Goal: Transaction & Acquisition: Book appointment/travel/reservation

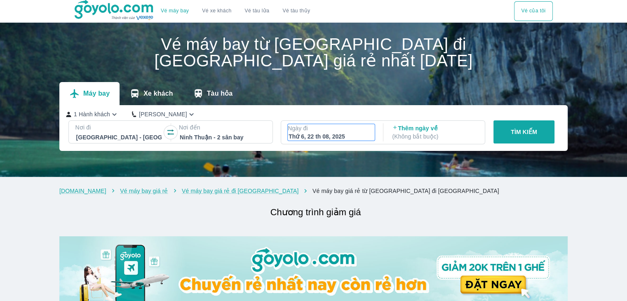
click at [342, 139] on div "Thứ 6, 22 th 08, 2025" at bounding box center [331, 136] width 85 height 8
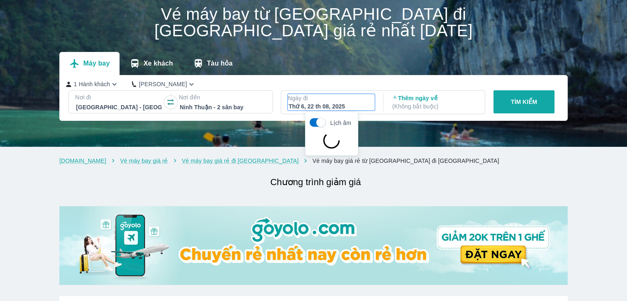
scroll to position [47, 0]
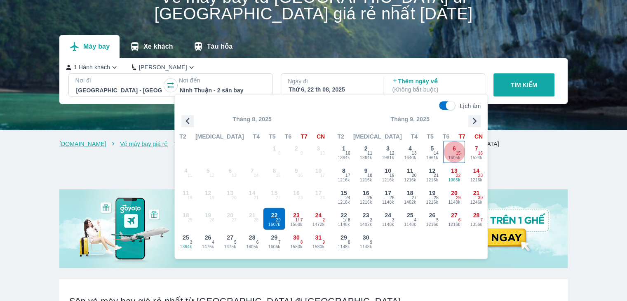
click at [450, 151] on div "6 1605k 15" at bounding box center [454, 151] width 21 height 21
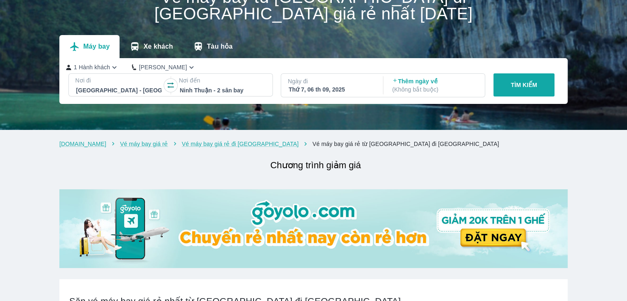
click at [427, 81] on p "Thêm ngày về ( Không bắt buộc )" at bounding box center [434, 85] width 85 height 16
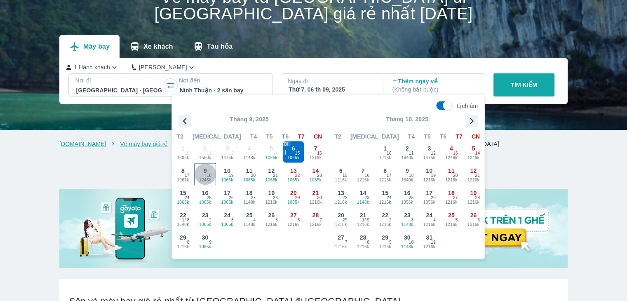
click at [210, 172] on span "18" at bounding box center [209, 175] width 5 height 7
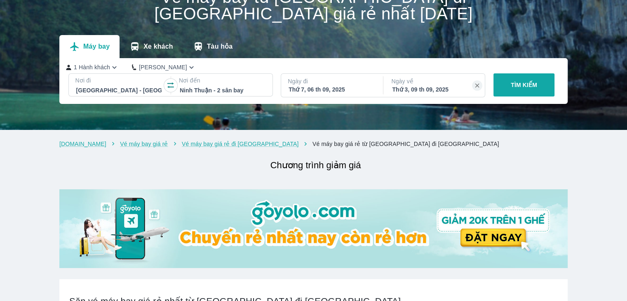
click at [522, 82] on p "TÌM KIẾM" at bounding box center [524, 85] width 26 height 8
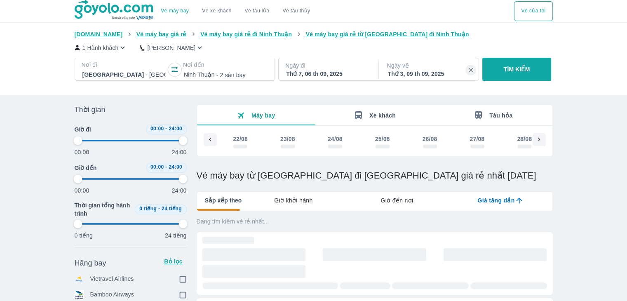
scroll to position [0, 479]
type input "97.9166666666667"
checkbox input "true"
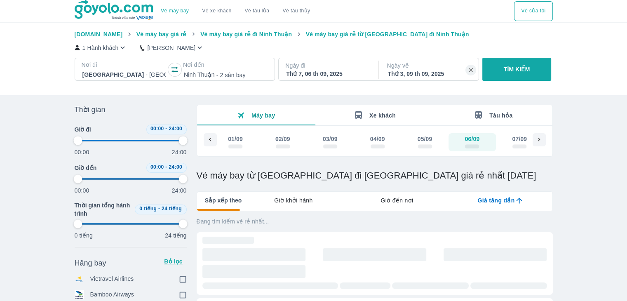
checkbox input "true"
type input "97.9166666666667"
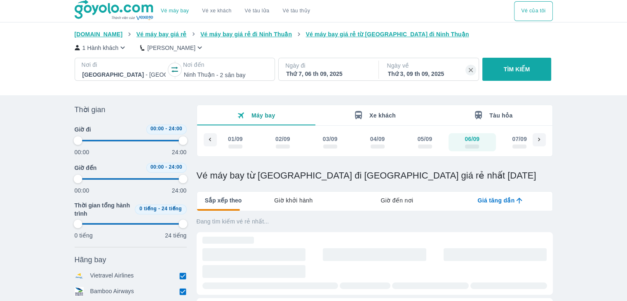
type input "97.9166666666667"
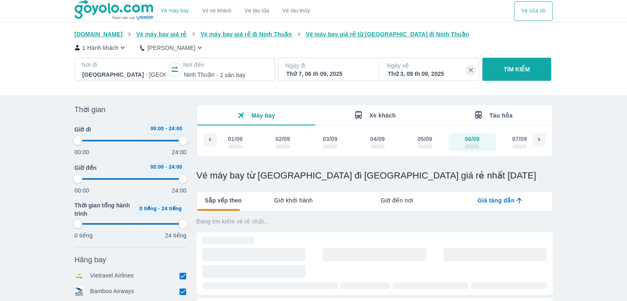
type input "97.9166666666667"
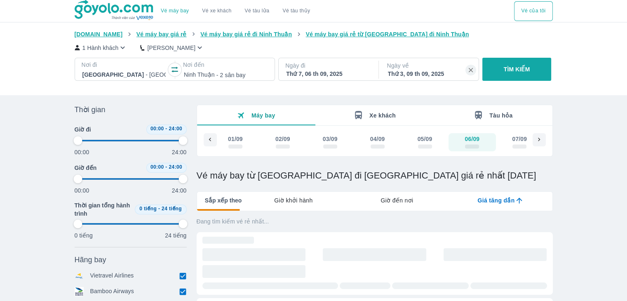
type input "97.9166666666667"
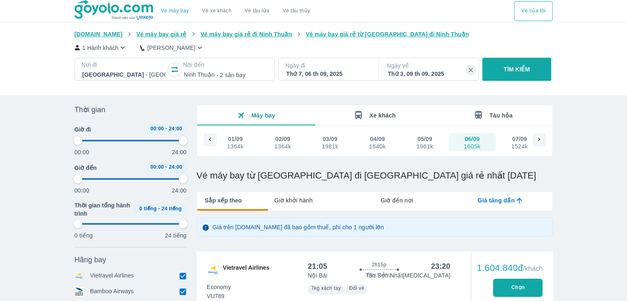
type input "97.9166666666667"
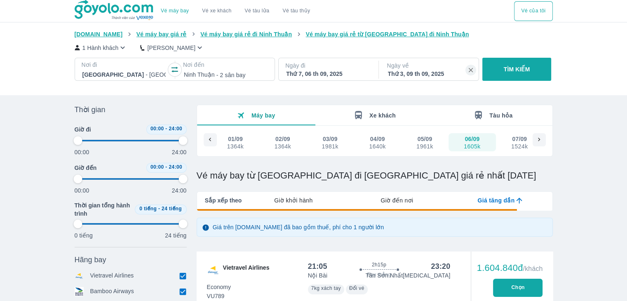
type input "97.9166666666667"
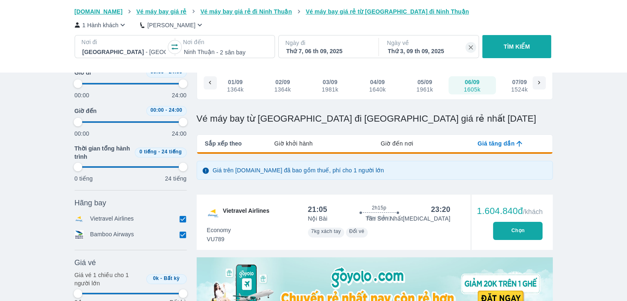
type input "97.9166666666667"
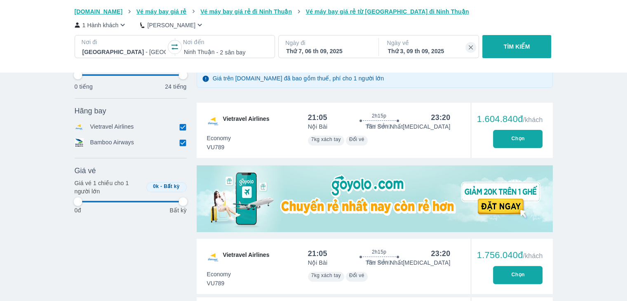
type input "97.9166666666667"
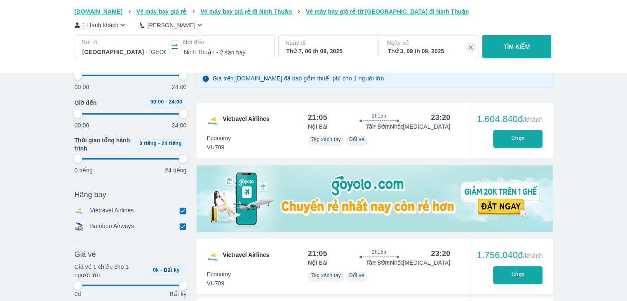
scroll to position [165, 0]
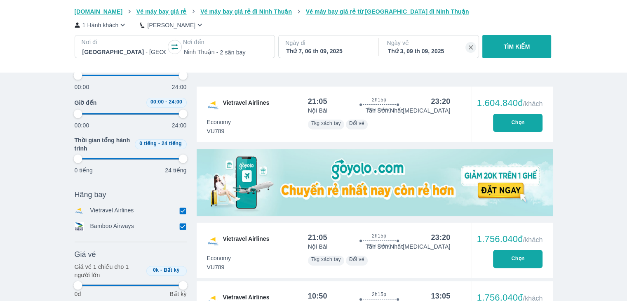
type input "97.9166666666667"
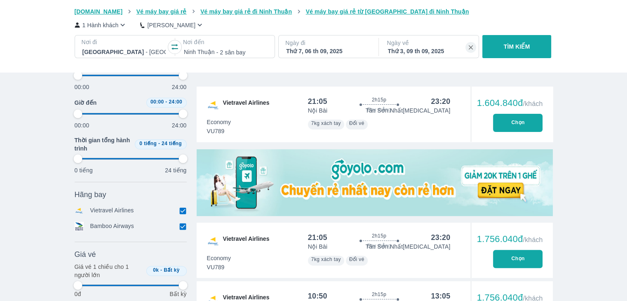
type input "97.9166666666667"
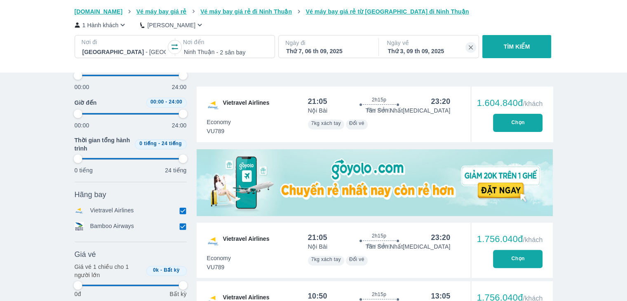
type input "97.9166666666667"
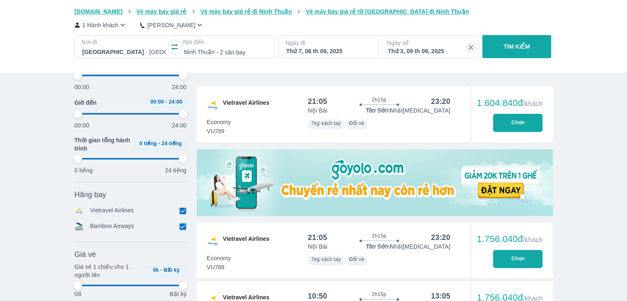
type input "97.9166666666667"
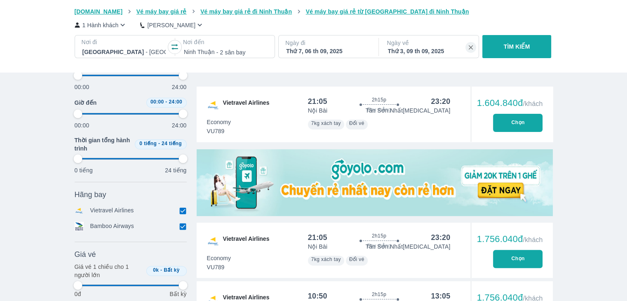
type input "97.9166666666667"
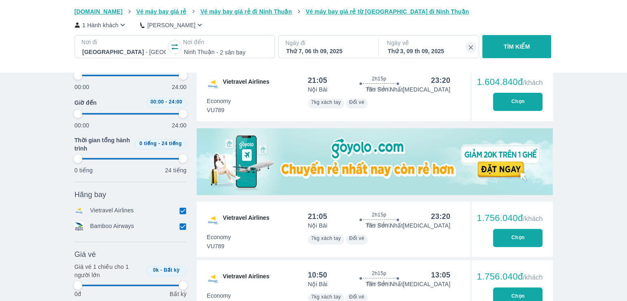
scroll to position [247, 0]
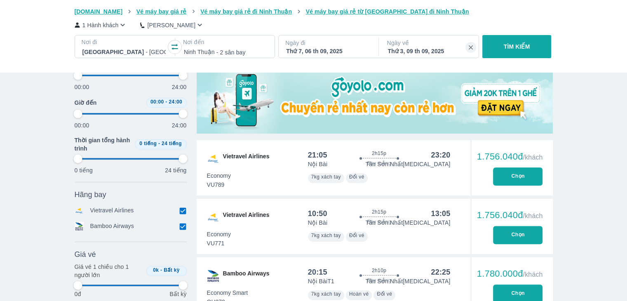
type input "97.9166666666667"
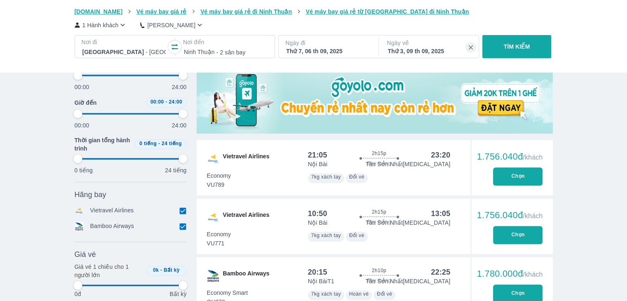
type input "97.9166666666667"
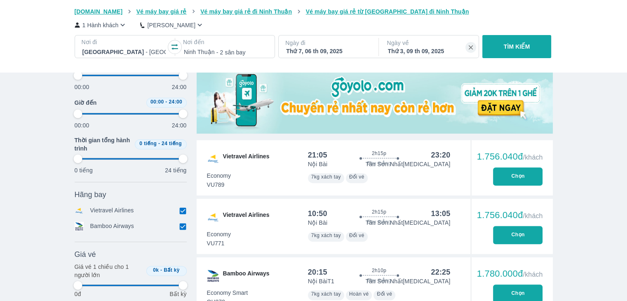
type input "97.9166666666667"
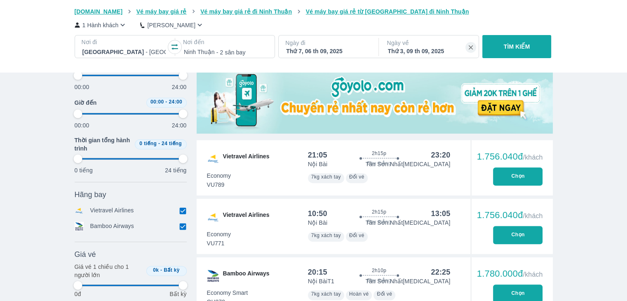
type input "97.9166666666667"
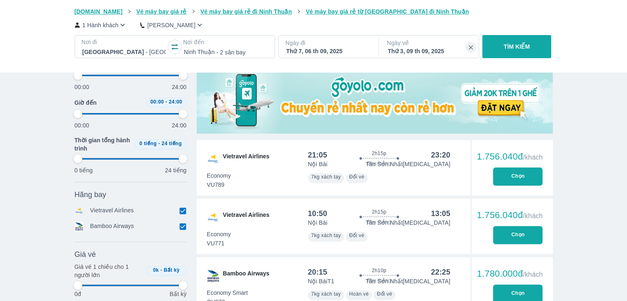
type input "97.9166666666667"
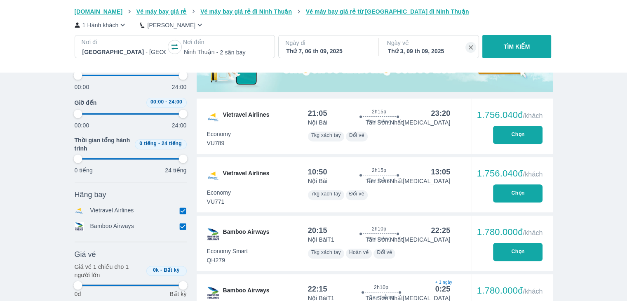
type input "97.9166666666667"
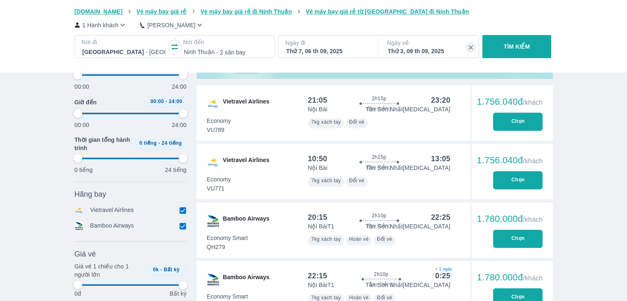
type input "97.9166666666667"
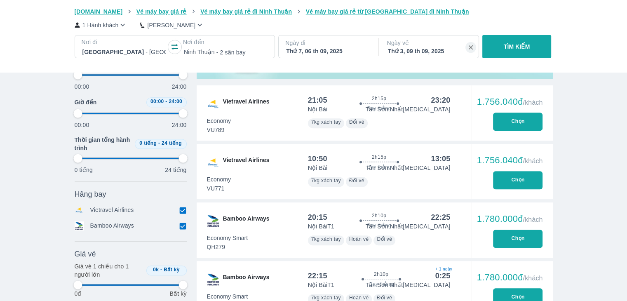
type input "97.9166666666667"
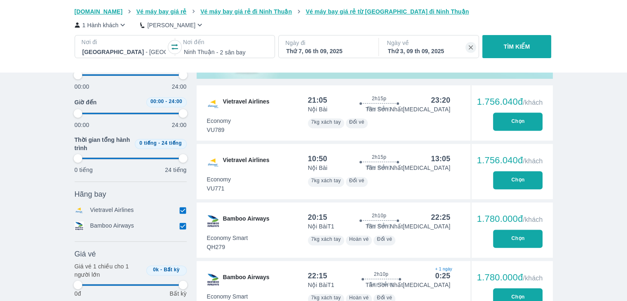
type input "97.9166666666667"
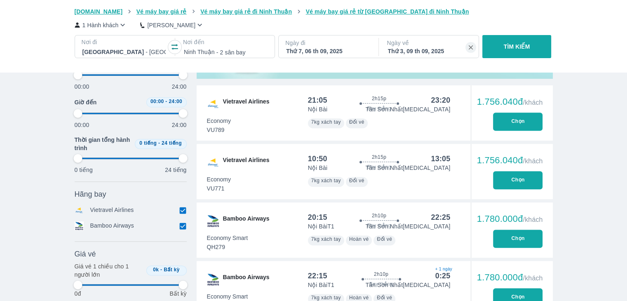
type input "97.9166666666667"
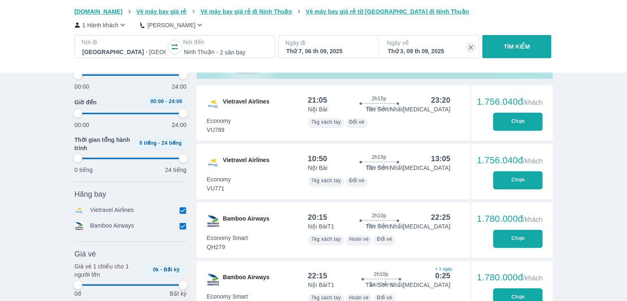
type input "97.9166666666667"
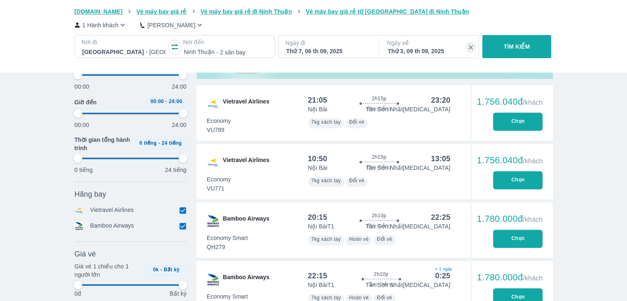
type input "97.9166666666667"
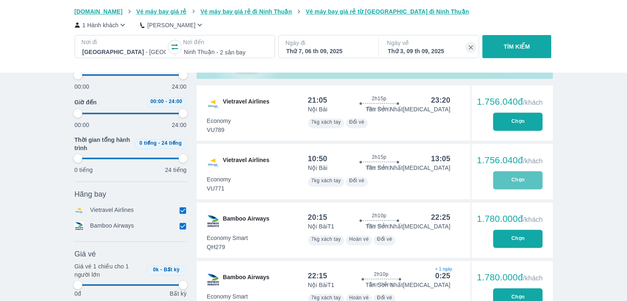
click at [517, 179] on button "Chọn" at bounding box center [517, 180] width 49 height 18
type input "97.9166666666667"
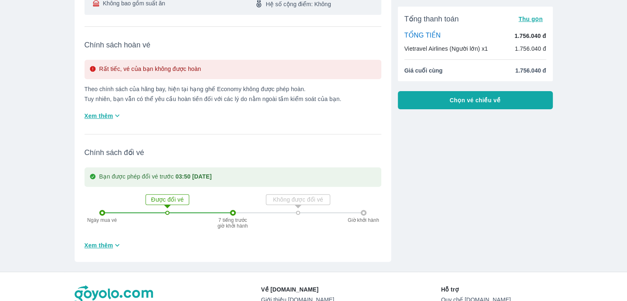
scroll to position [137, 0]
